Goal: Check status: Check status

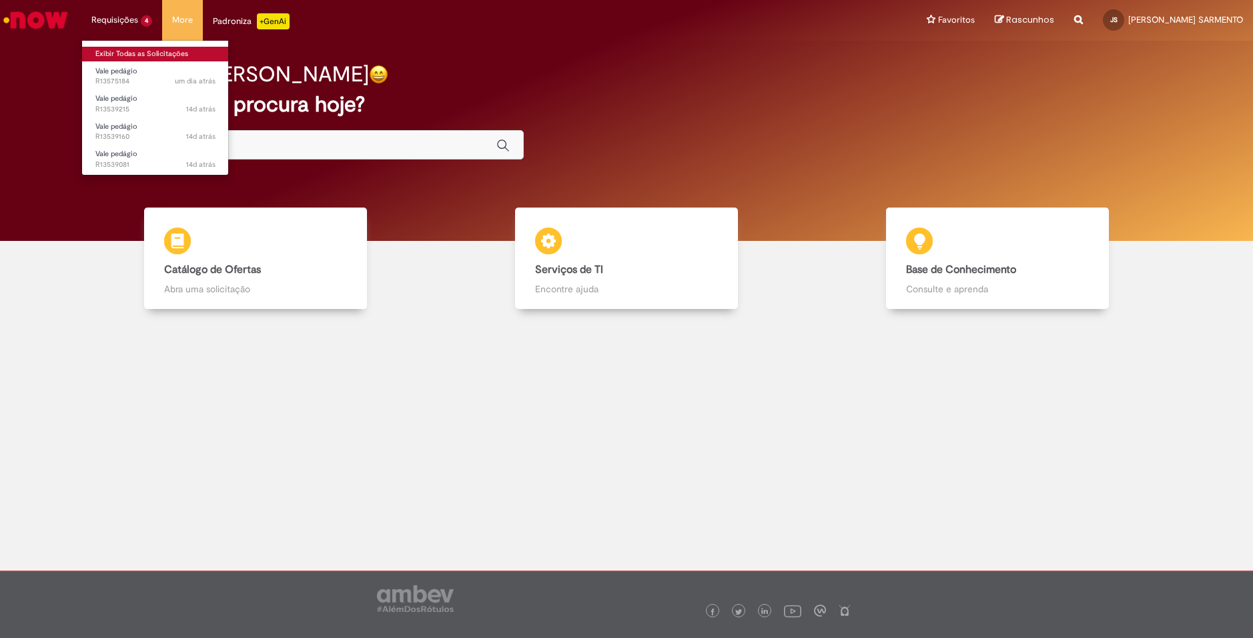
click at [129, 53] on link "Exibir Todas as Solicitações" at bounding box center [155, 54] width 147 height 15
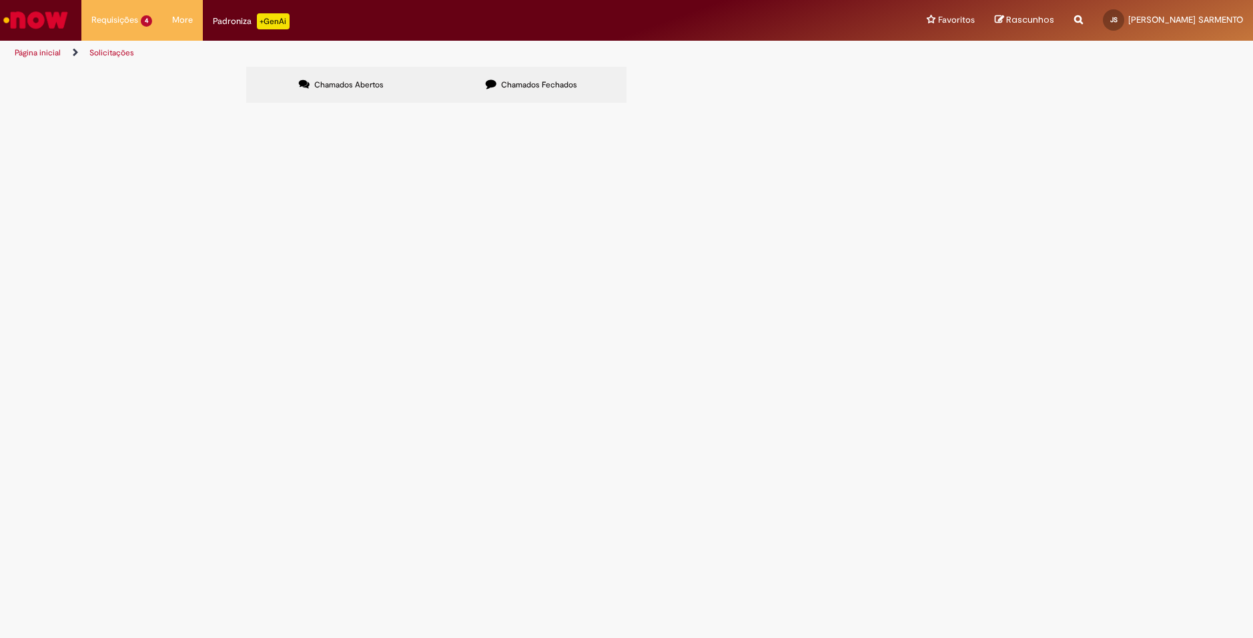
click at [0, 0] on span "Bom dia! segue relação das DTs que ficou faltando 1 eixo, para totalizar os 7 e…" at bounding box center [0, 0] width 0 height 0
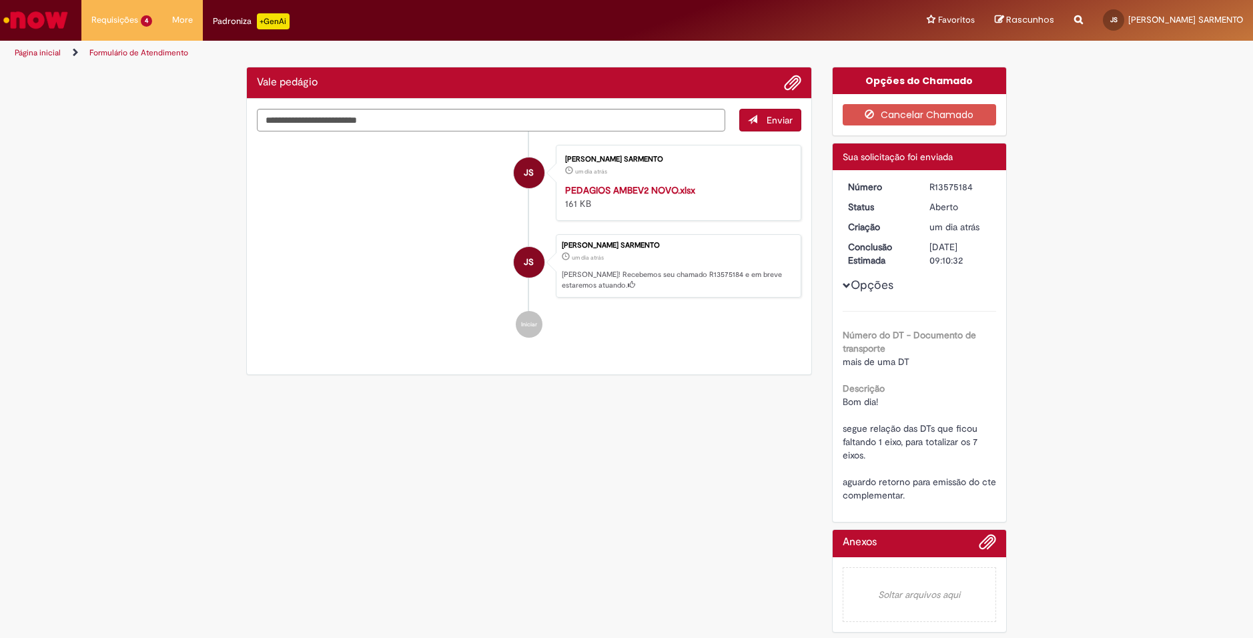
click at [434, 192] on li "JS JOÃO GROTT SARMENTO um dia atrás um dia atrás PEDAGIOS AMBEV2 NOVO.xlsx 161 …" at bounding box center [529, 183] width 544 height 76
click at [25, 15] on img "Ir para a Homepage" at bounding box center [35, 20] width 69 height 27
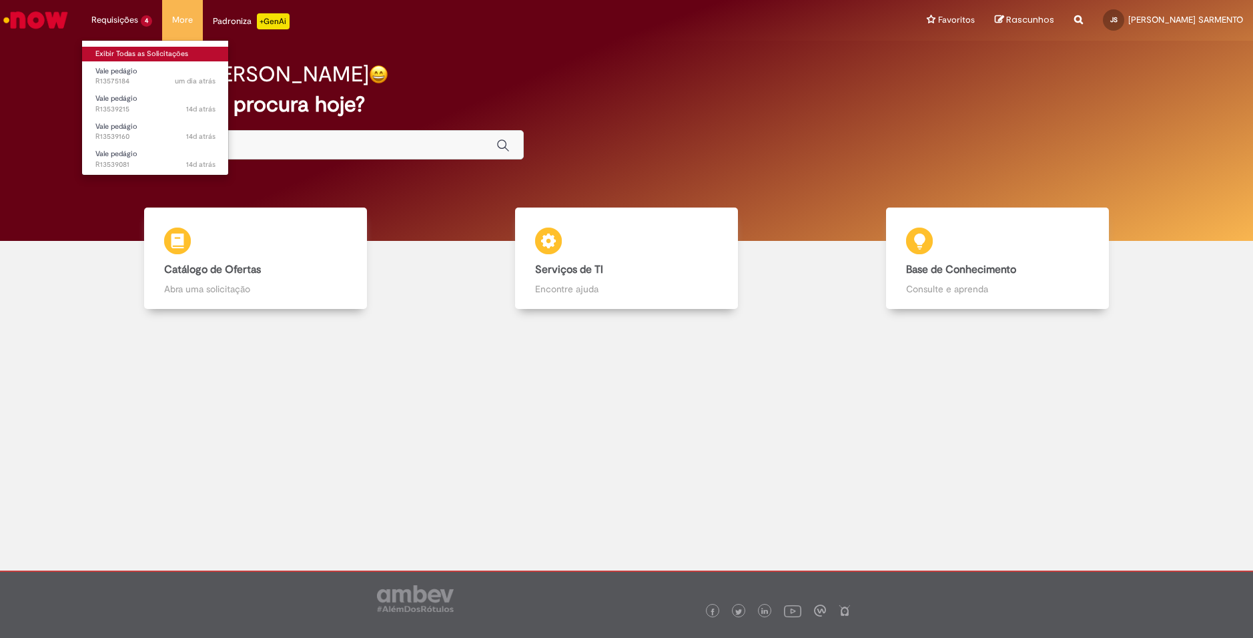
click at [129, 53] on link "Exibir Todas as Solicitações" at bounding box center [155, 54] width 147 height 15
